Goal: Task Accomplishment & Management: Use online tool/utility

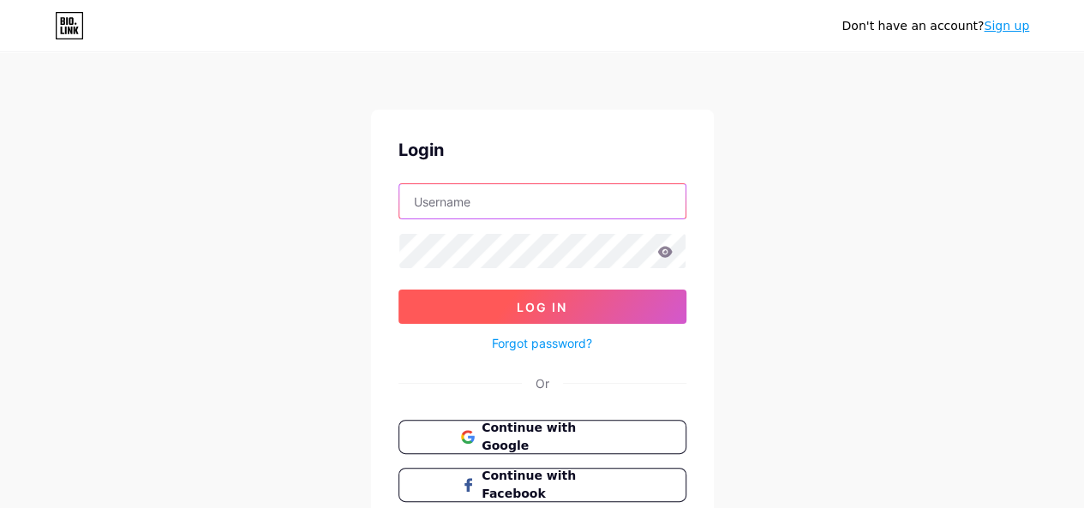
type input "[EMAIL_ADDRESS][DOMAIN_NAME]"
click at [482, 304] on button "Log In" at bounding box center [542, 307] width 288 height 34
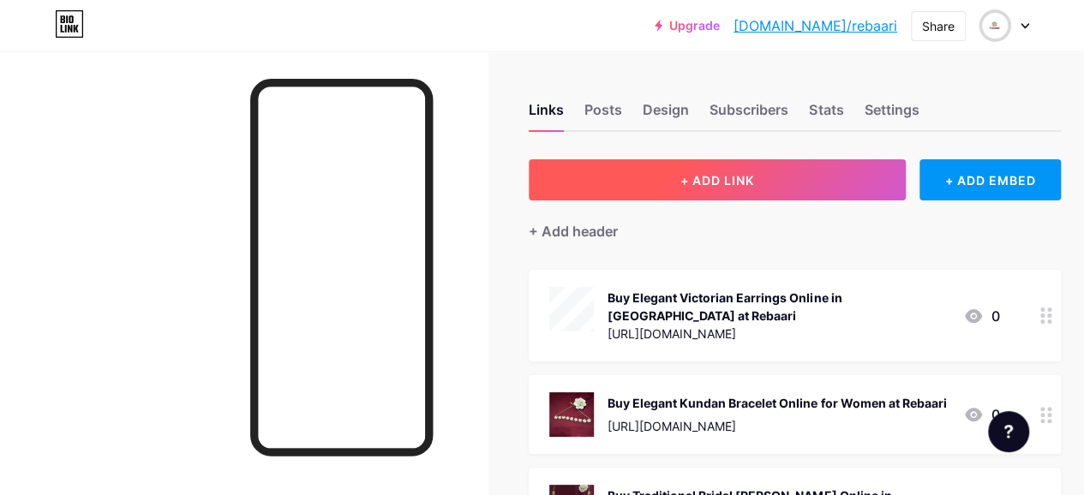
click at [717, 170] on button "+ ADD LINK" at bounding box center [717, 179] width 377 height 41
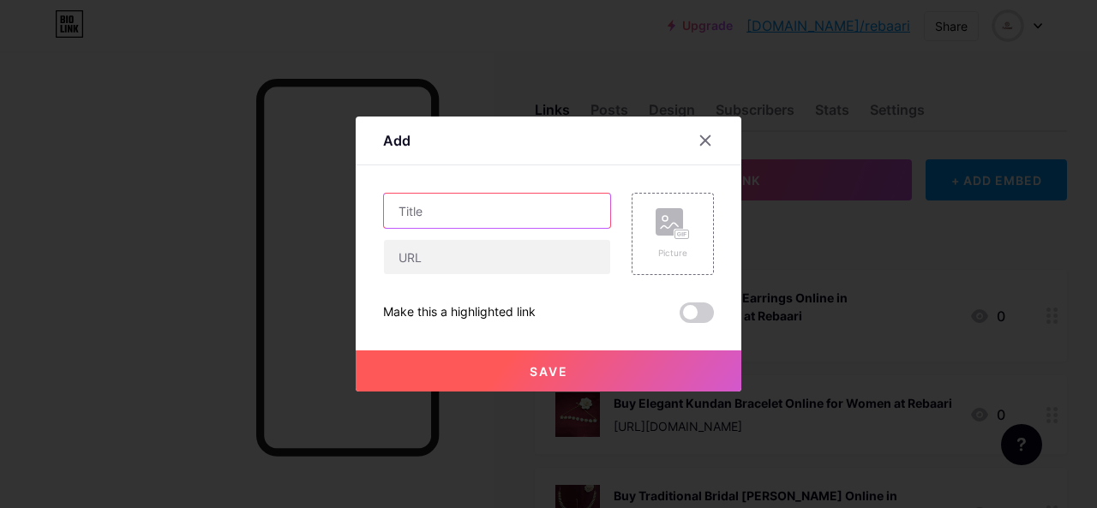
click at [440, 212] on input "text" at bounding box center [497, 211] width 226 height 34
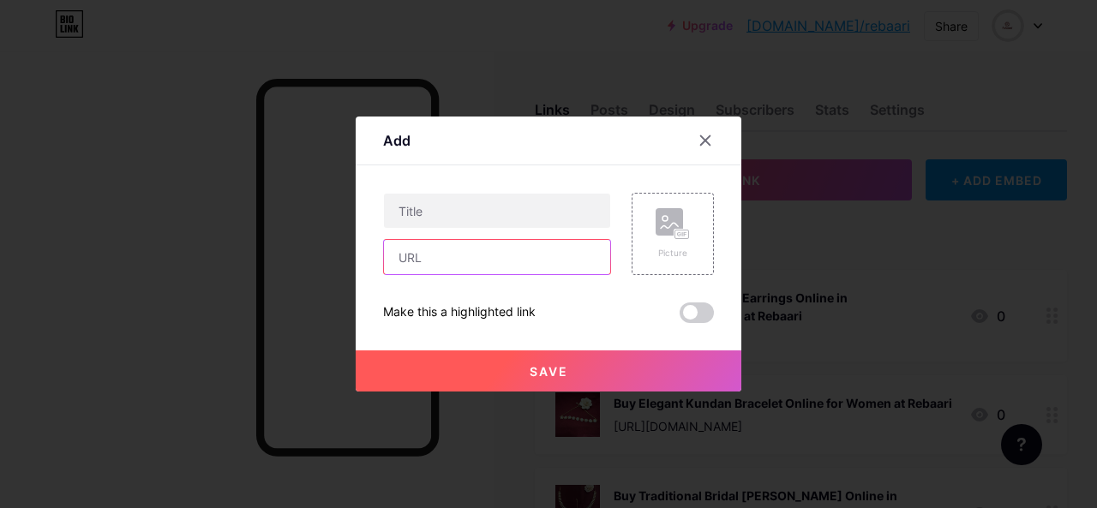
click at [434, 260] on input "text" at bounding box center [497, 257] width 226 height 34
paste input "Buy Heavy Chand Bali Earrings for Brides - Rebaari"
type input "Buy Heavy Chand Bali Earrings for Brides - Rebaari"
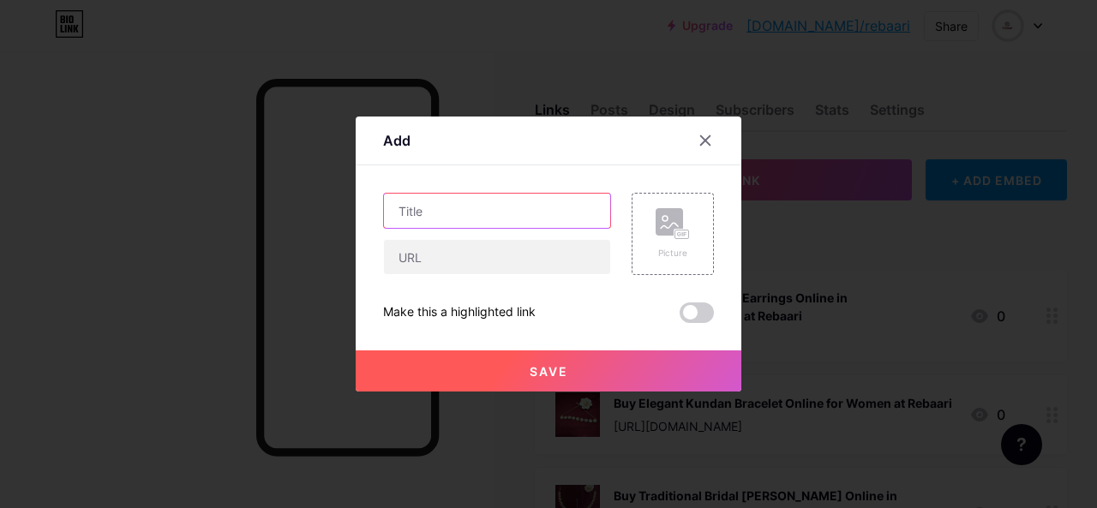
click at [454, 194] on input "text" at bounding box center [497, 211] width 226 height 34
paste input "Buy Heavy Chand Bali Earrings for Brides - Rebaari"
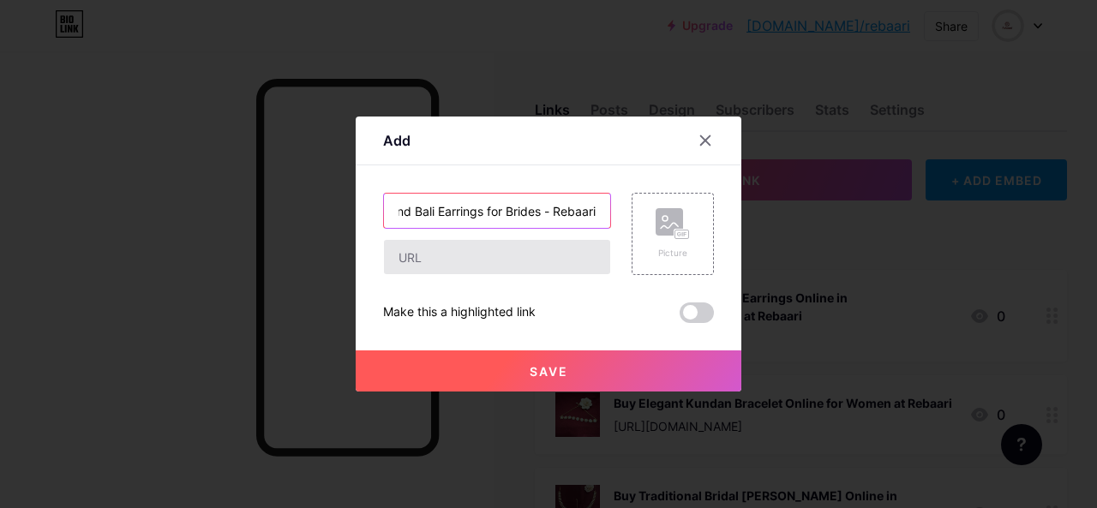
type input "Buy Heavy Chand Bali Earrings for Brides - Rebaari"
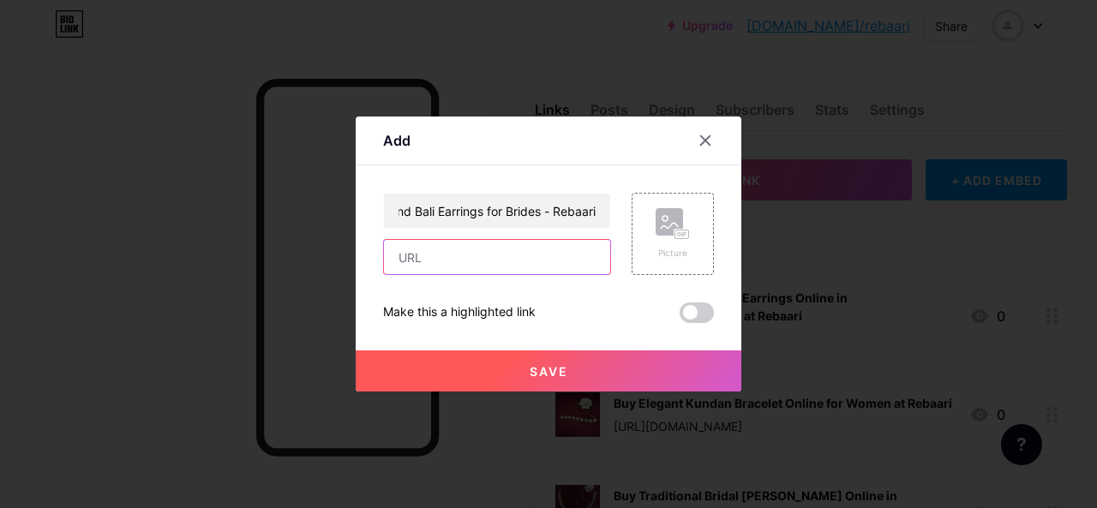
click at [490, 254] on input "text" at bounding box center [497, 257] width 226 height 34
paste input "[URL][DOMAIN_NAME]"
type input "[URL][DOMAIN_NAME]"
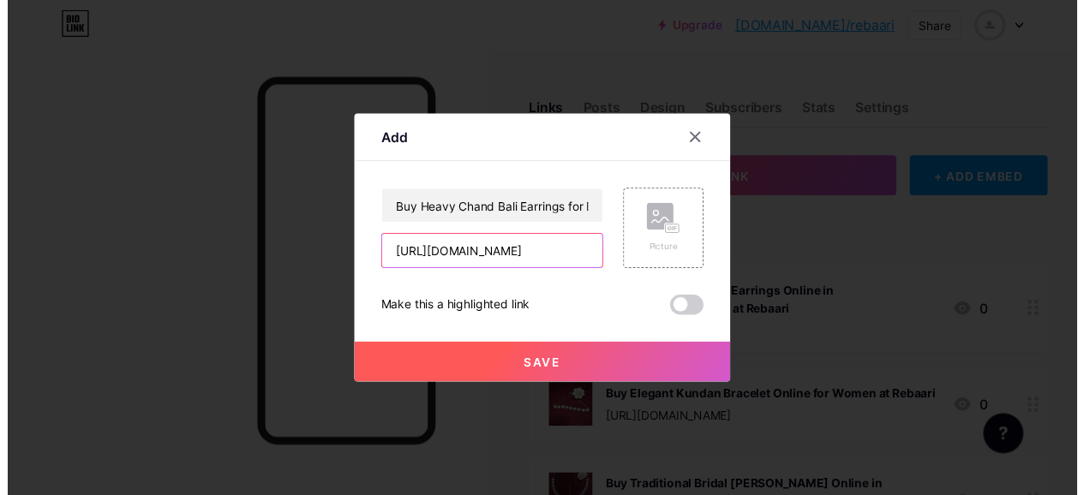
scroll to position [0, 0]
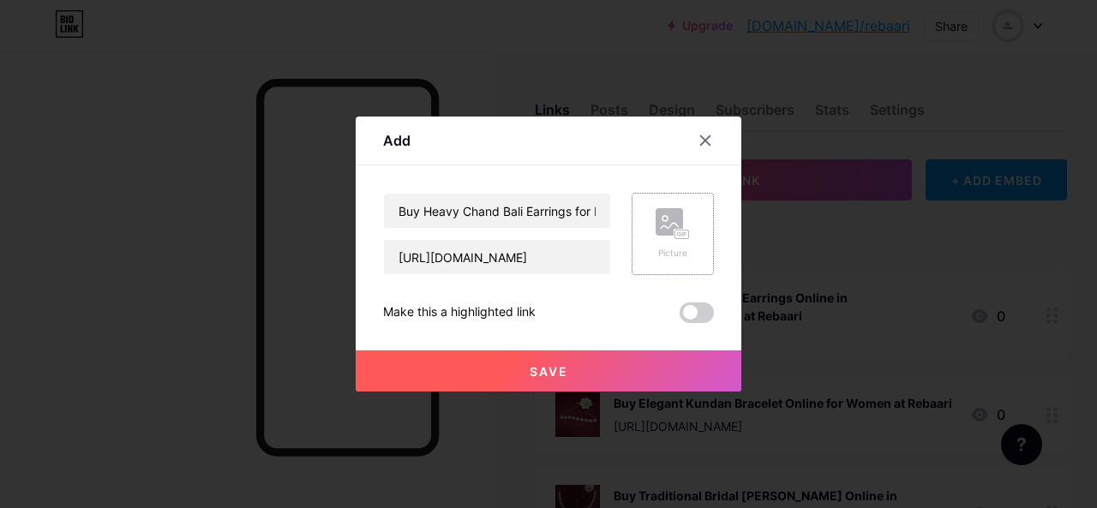
click at [663, 232] on rect at bounding box center [668, 221] width 27 height 27
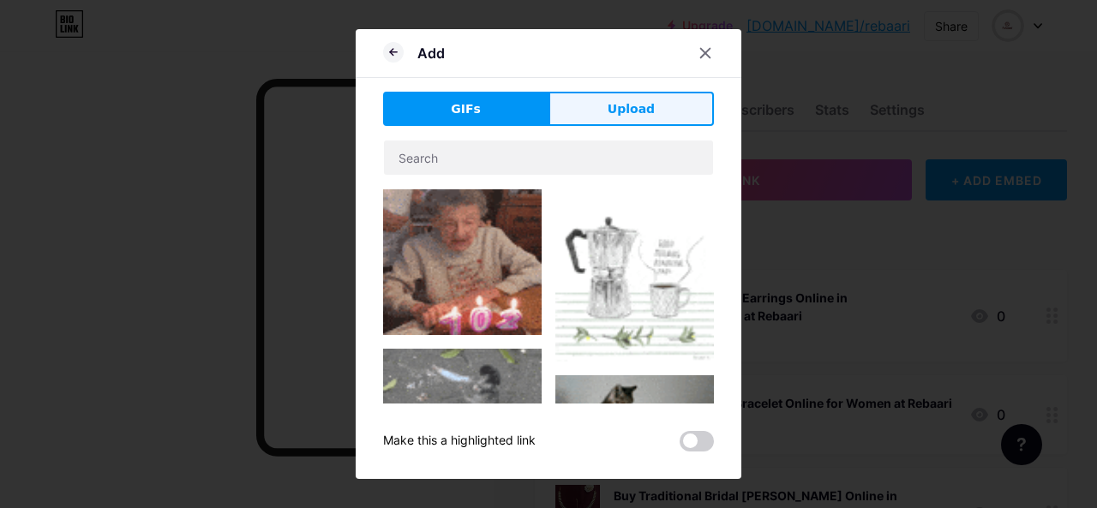
click at [642, 116] on span "Upload" at bounding box center [630, 109] width 47 height 18
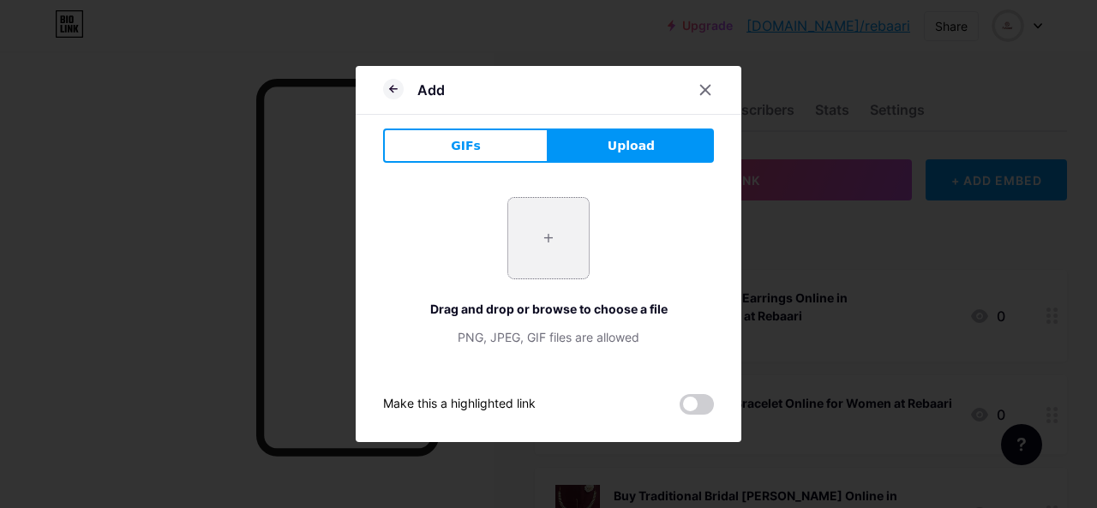
click at [559, 230] on input "file" at bounding box center [548, 238] width 81 height 81
type input "C:\fakepath\Gold Plated Chandbali Earrings.jpg"
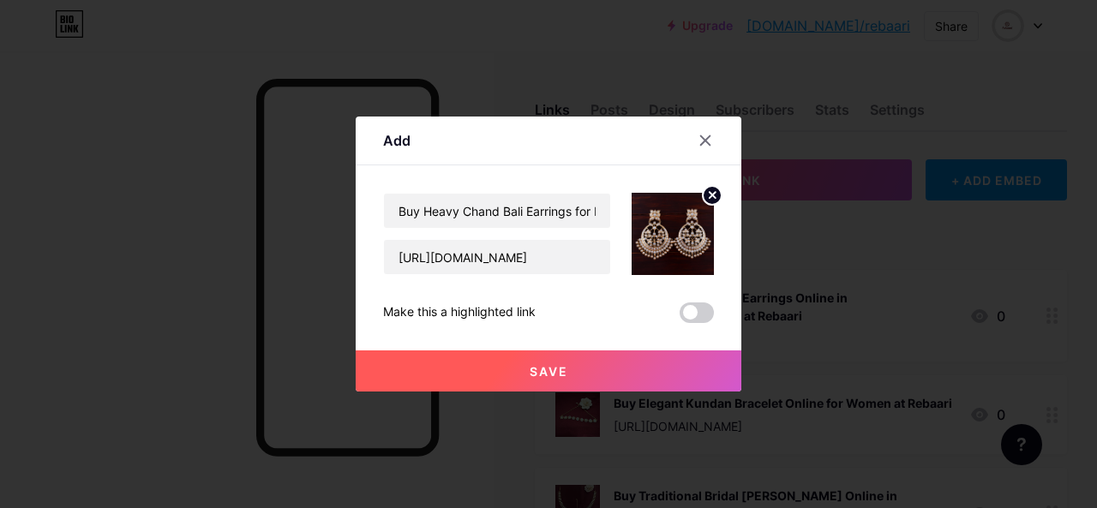
click at [601, 350] on div "Save" at bounding box center [549, 357] width 386 height 69
click at [569, 371] on button "Save" at bounding box center [549, 370] width 386 height 41
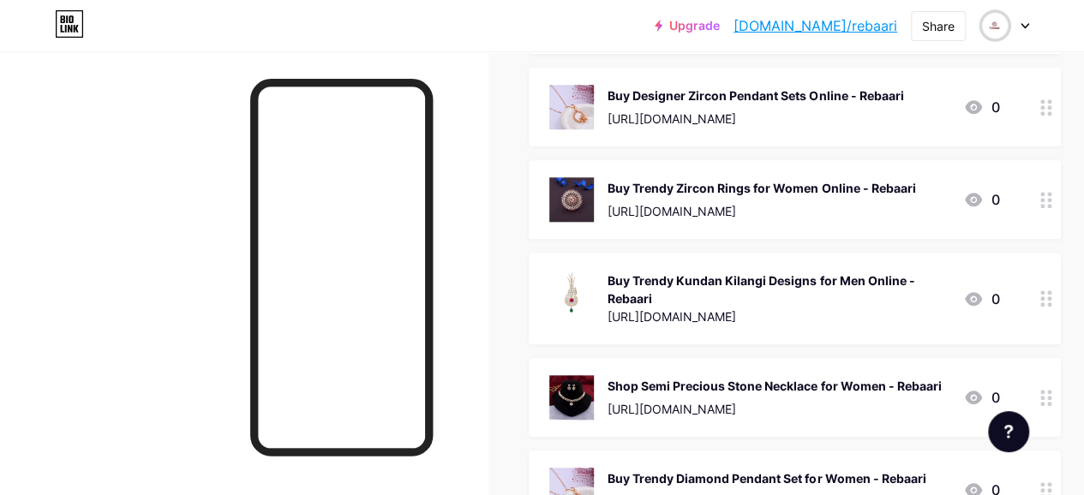
scroll to position [685, 0]
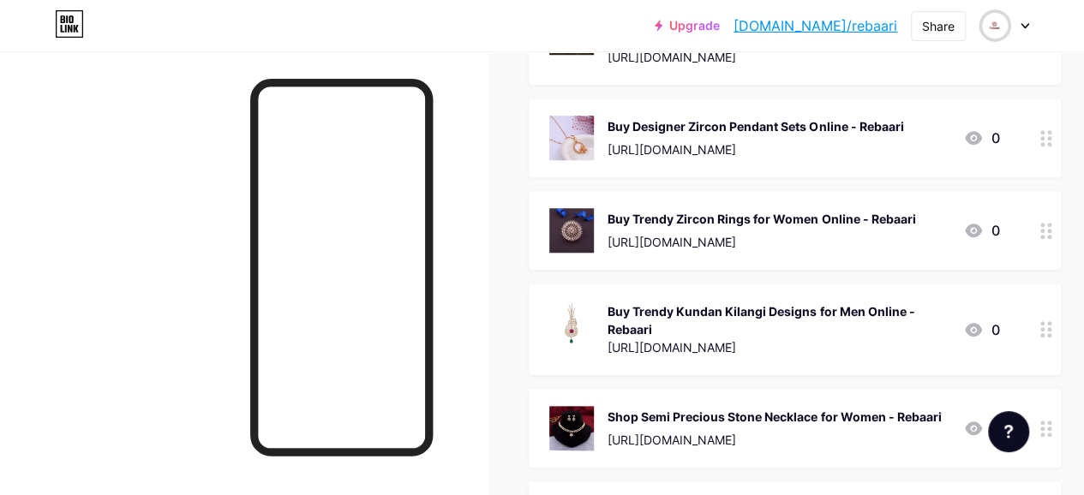
click at [843, 30] on link "[DOMAIN_NAME]/rebaari" at bounding box center [815, 25] width 164 height 21
